Goal: Navigation & Orientation: Find specific page/section

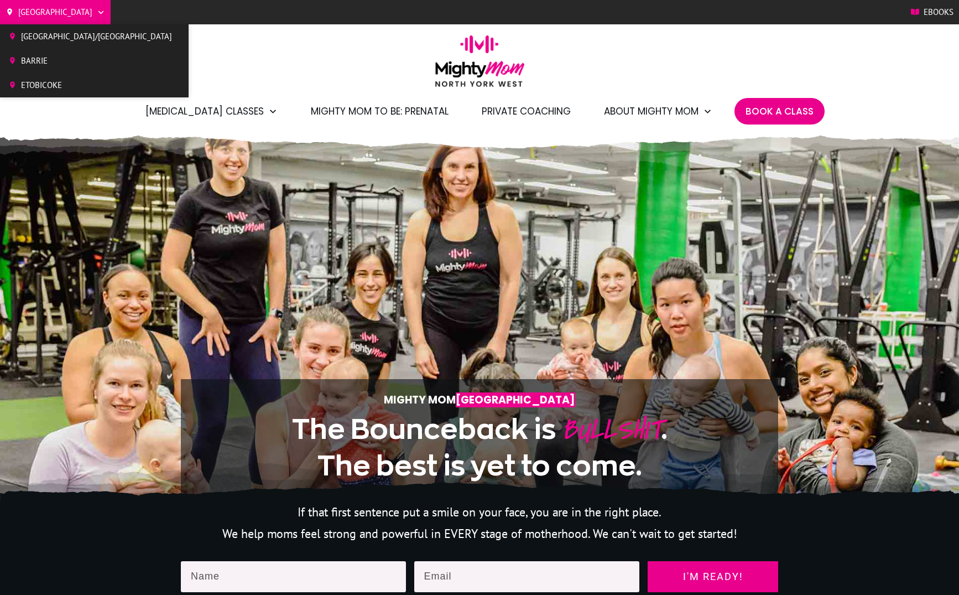
click at [38, 79] on span "Etobicoke" at bounding box center [96, 85] width 151 height 17
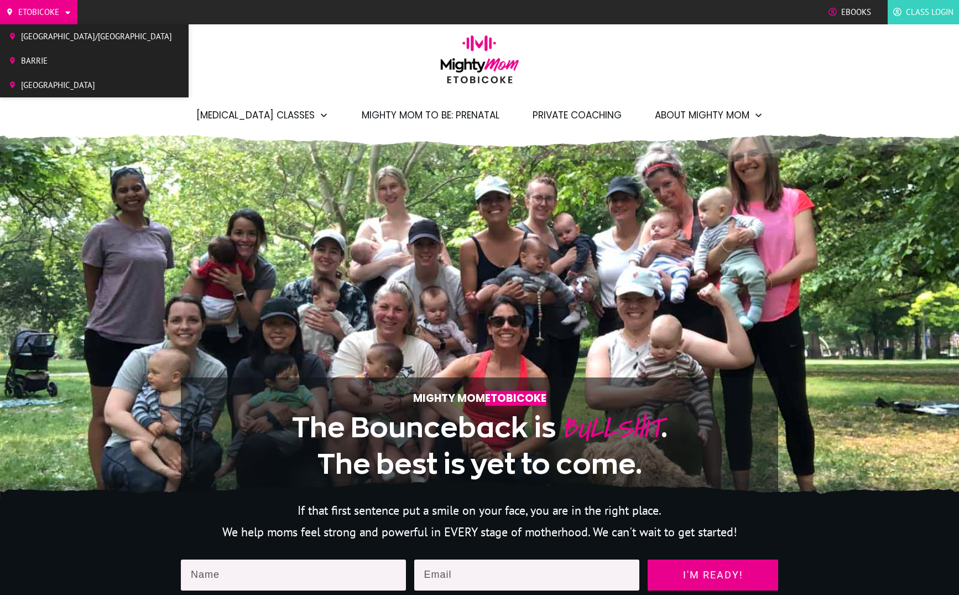
click at [51, 77] on span "[GEOGRAPHIC_DATA]" at bounding box center [96, 85] width 151 height 17
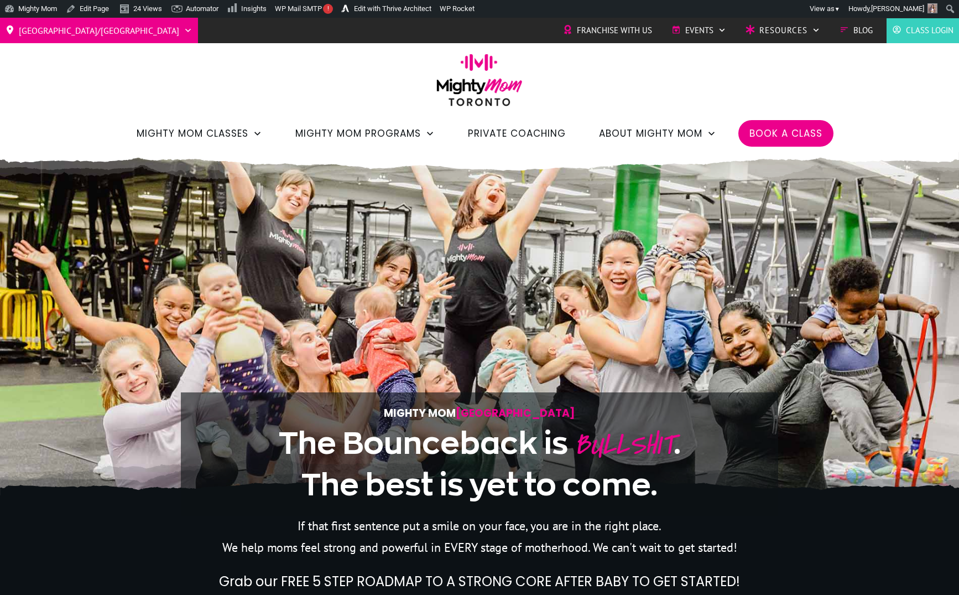
scroll to position [18, 0]
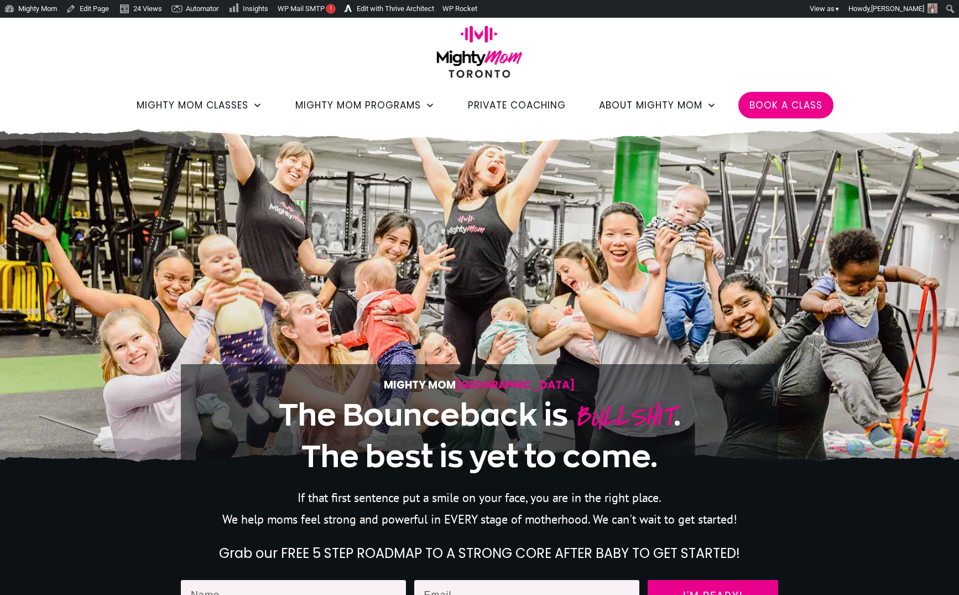
scroll to position [28, 0]
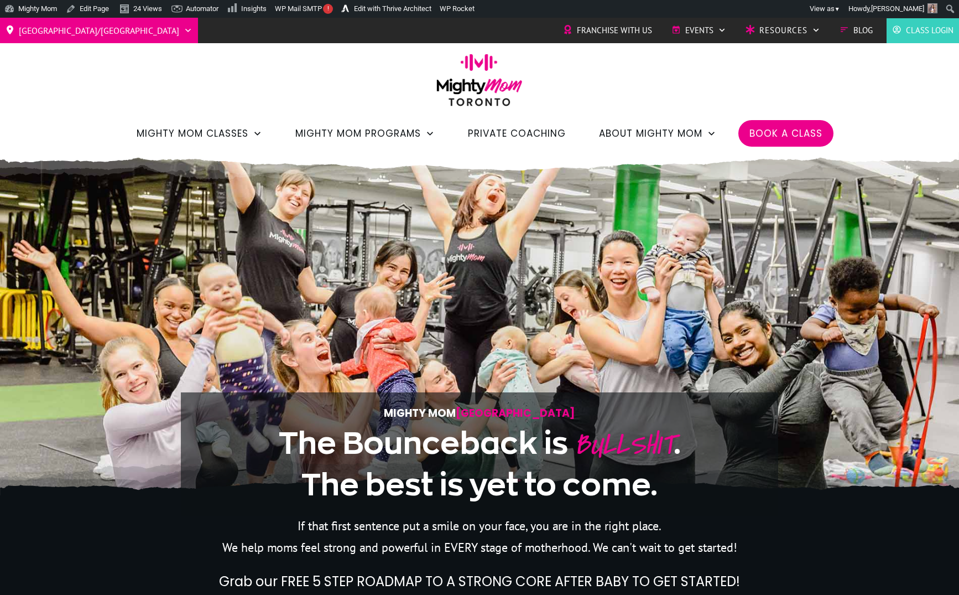
scroll to position [28, 0]
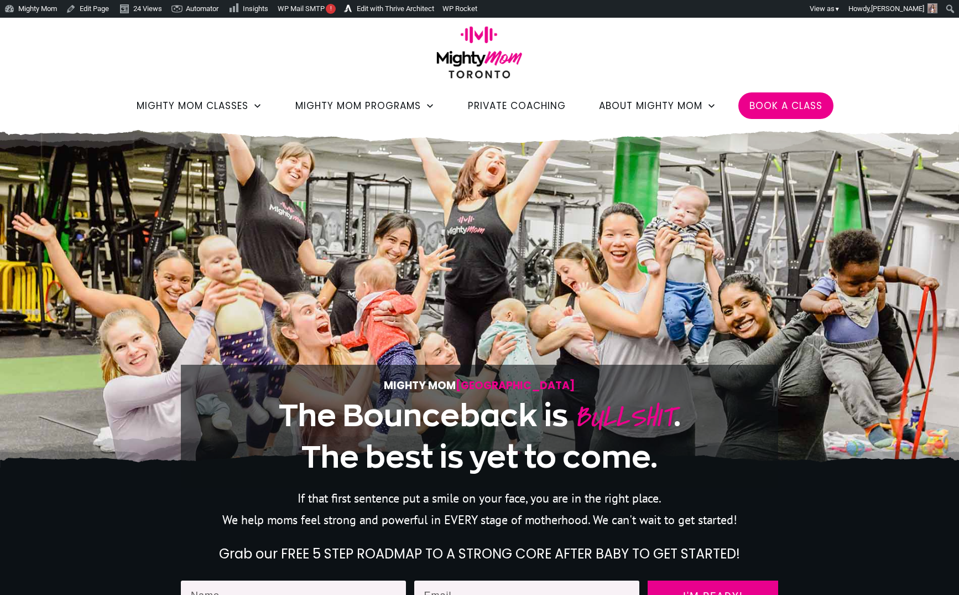
click at [564, 325] on div "Mighty Mom Toronto The Bounceback is BULLSHIT . The best is yet to come." at bounding box center [480, 307] width 598 height 310
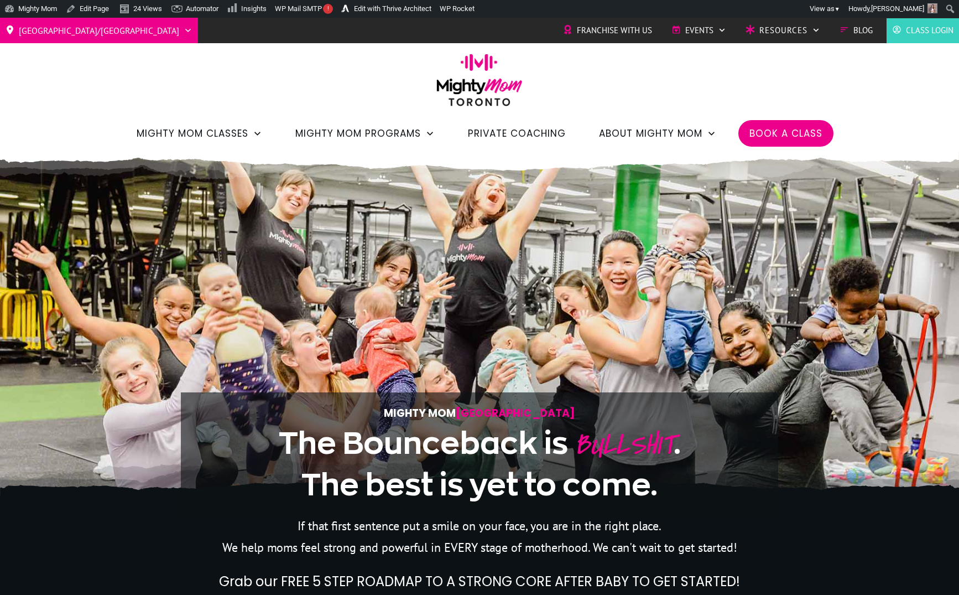
scroll to position [18, 0]
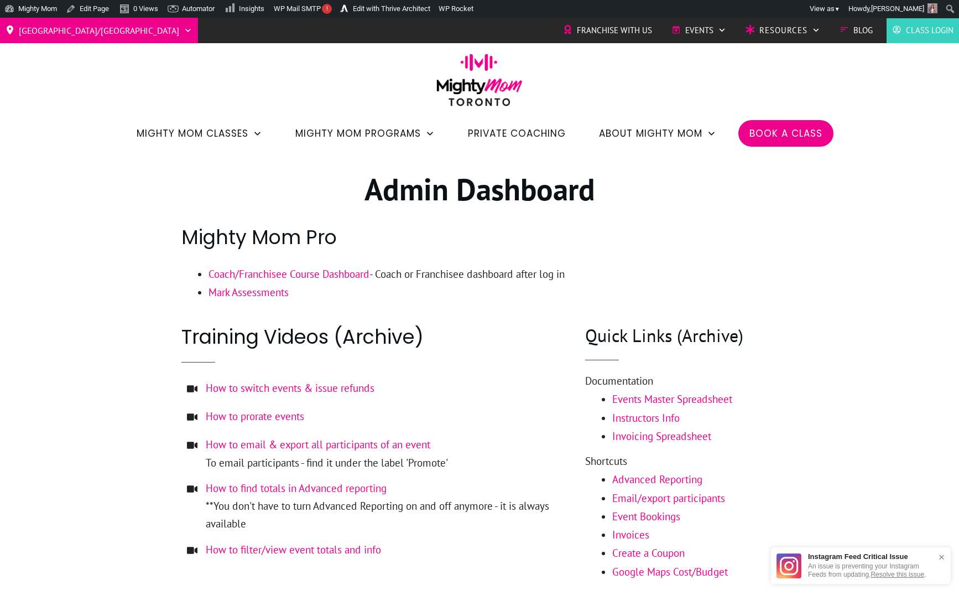
click at [692, 187] on h1 "Admin Dashboard" at bounding box center [479, 195] width 596 height 53
click at [73, 191] on div at bounding box center [479, 379] width 959 height 455
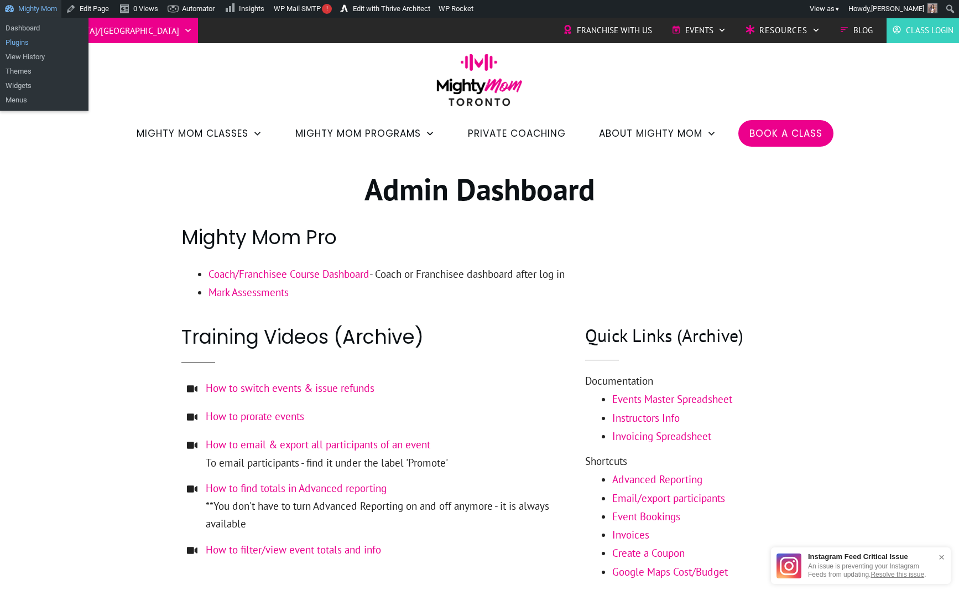
click at [37, 41] on link "Plugins" at bounding box center [44, 42] width 89 height 14
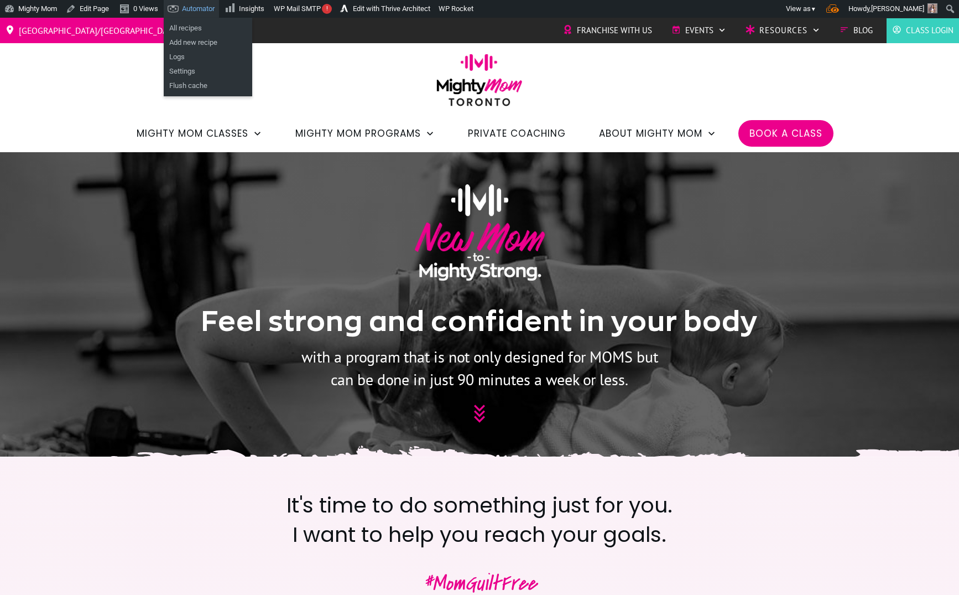
scroll to position [6954, 0]
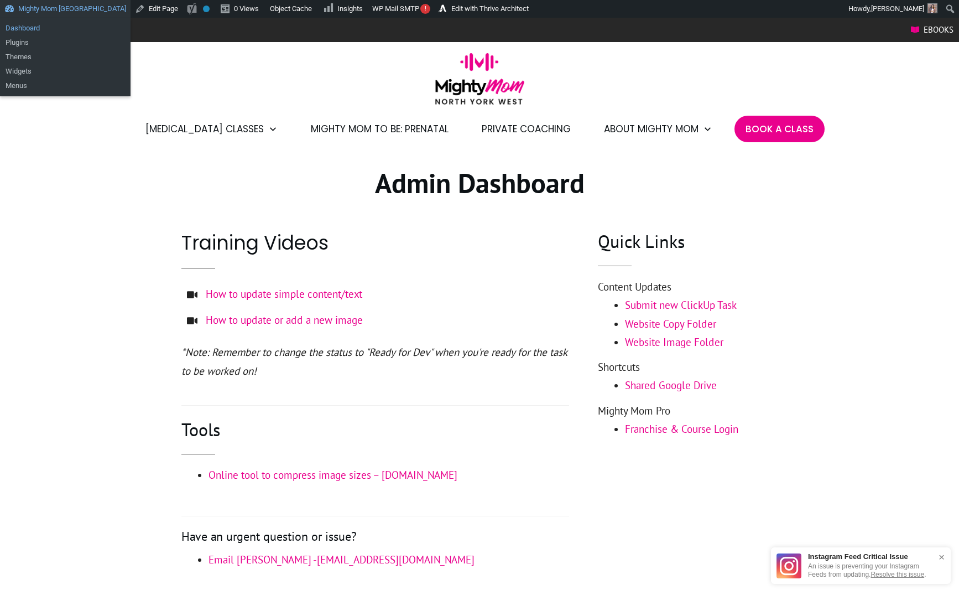
click at [39, 25] on link "Dashboard" at bounding box center [65, 28] width 131 height 14
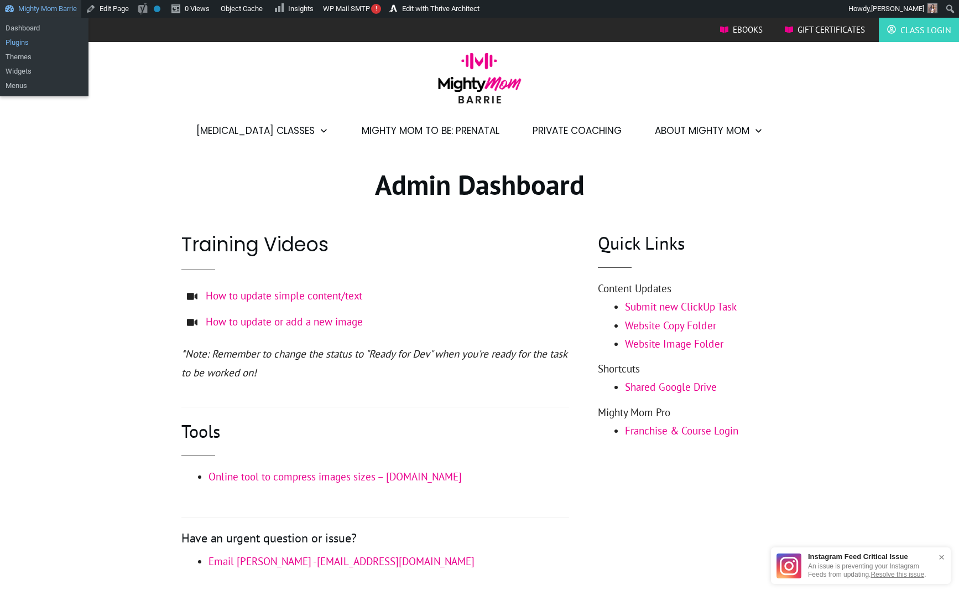
click at [28, 40] on link "Plugins" at bounding box center [44, 42] width 89 height 14
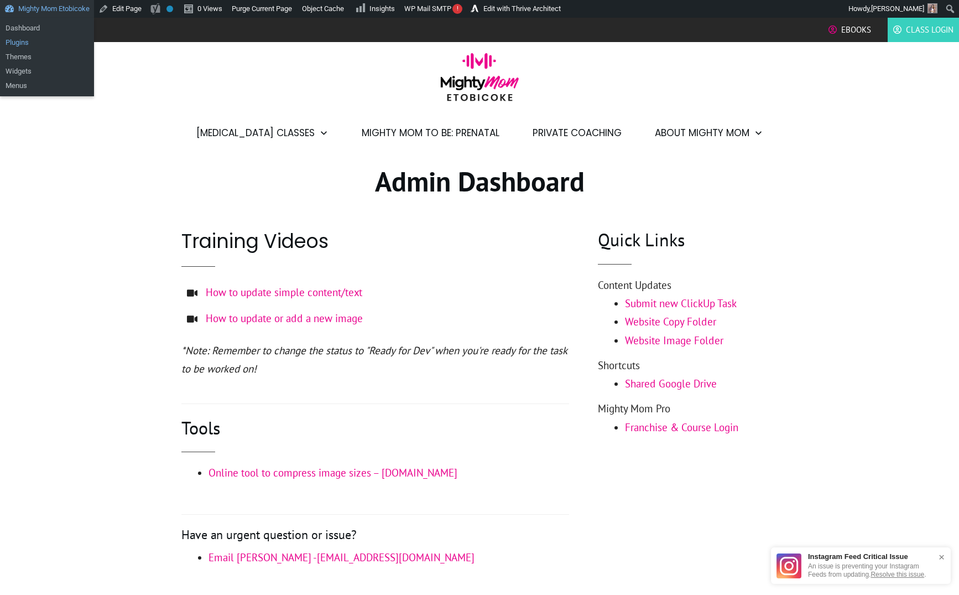
click at [42, 43] on link "Plugins" at bounding box center [47, 42] width 94 height 14
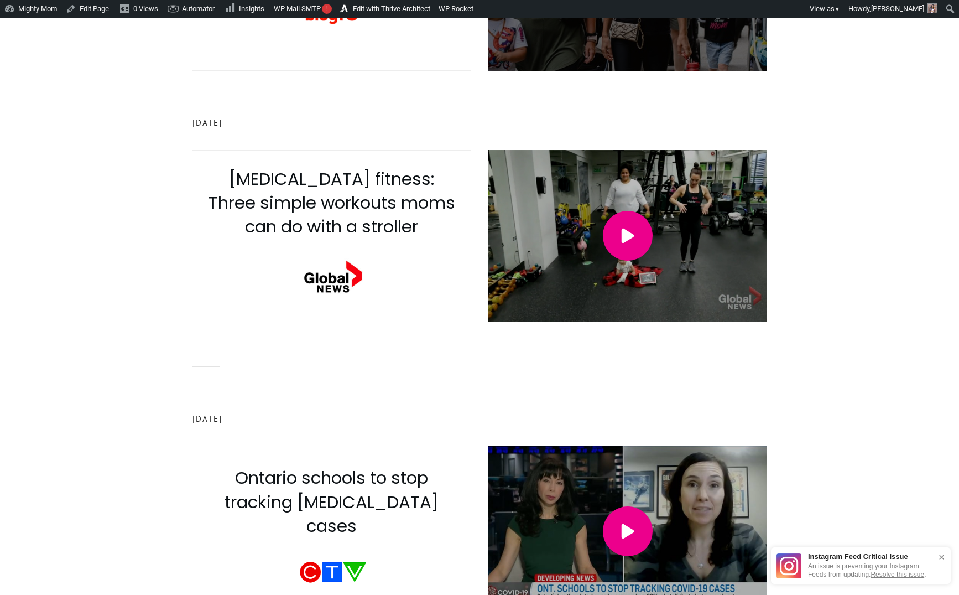
scroll to position [1193, 0]
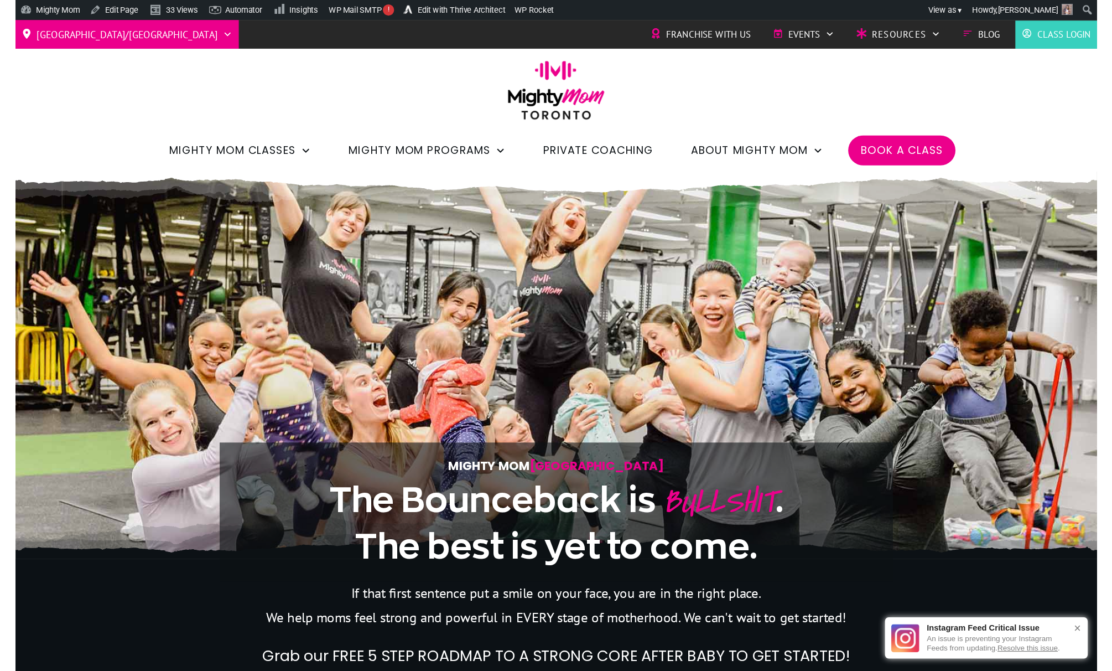
scroll to position [18, 0]
